Goal: Find specific page/section: Find specific page/section

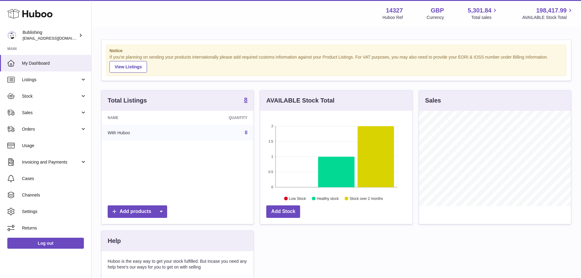
scroll to position [95, 152]
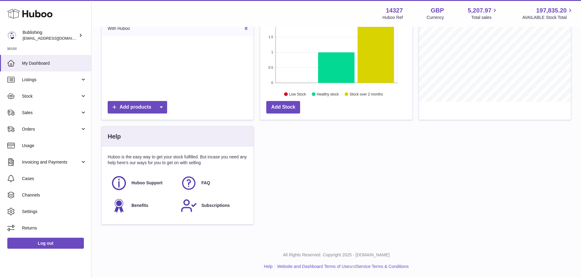
scroll to position [105, 0]
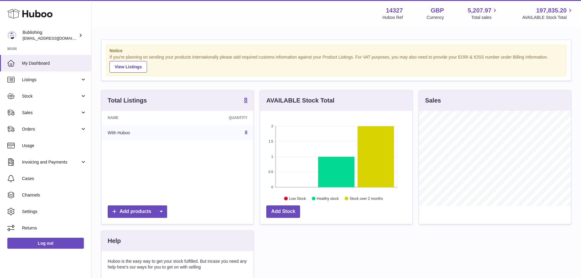
scroll to position [95, 152]
click at [45, 141] on link "Usage" at bounding box center [45, 145] width 91 height 16
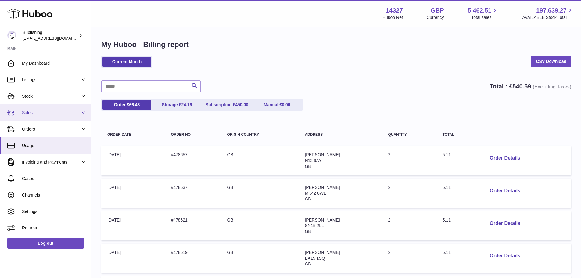
click at [38, 107] on link "Sales" at bounding box center [45, 112] width 91 height 16
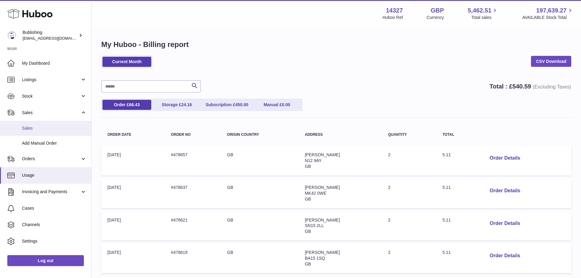
click at [41, 129] on span "Sales" at bounding box center [54, 128] width 65 height 6
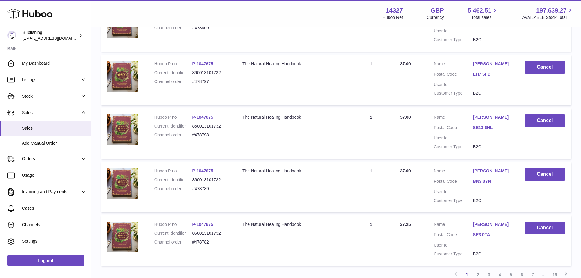
scroll to position [475, 0]
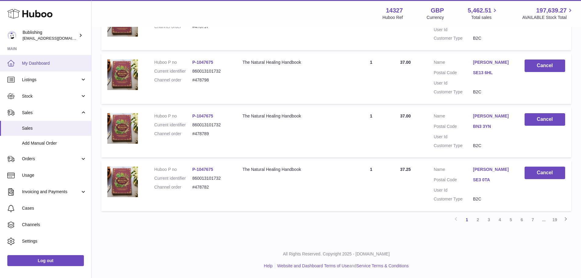
click at [44, 57] on link "My Dashboard" at bounding box center [45, 63] width 91 height 16
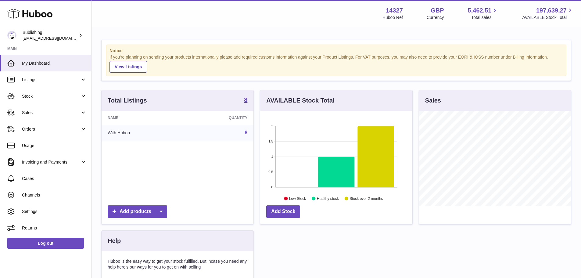
scroll to position [95, 152]
